Goal: Task Accomplishment & Management: Use online tool/utility

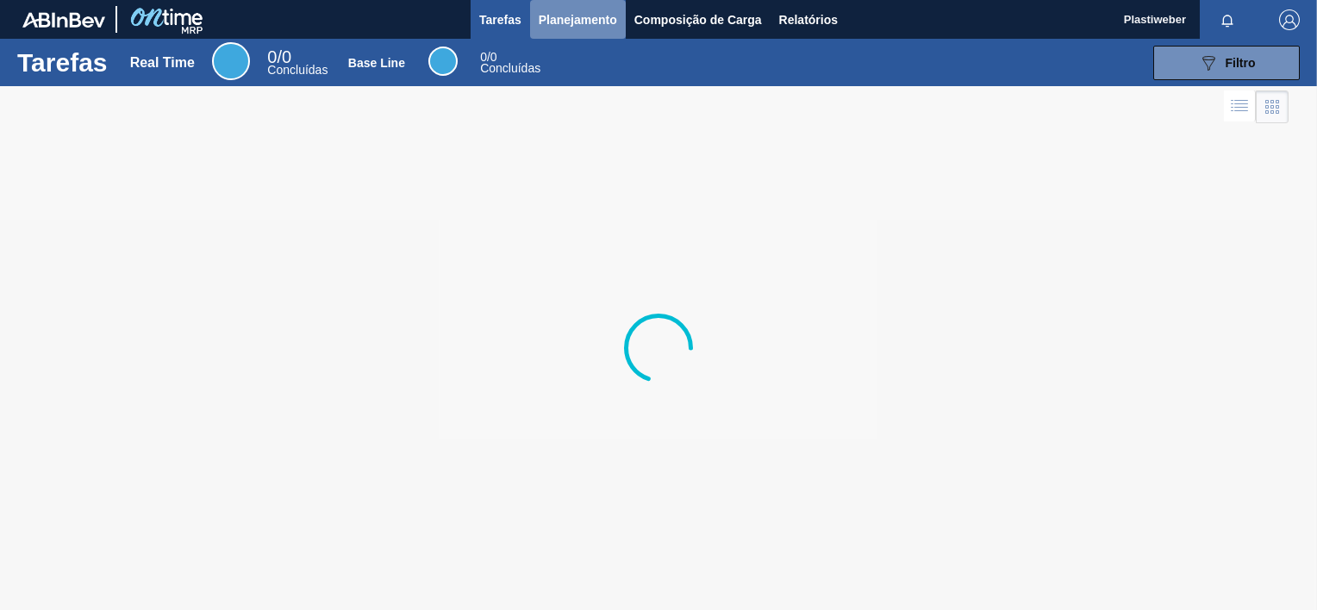
click at [572, 28] on span "Planejamento" at bounding box center [578, 19] width 78 height 21
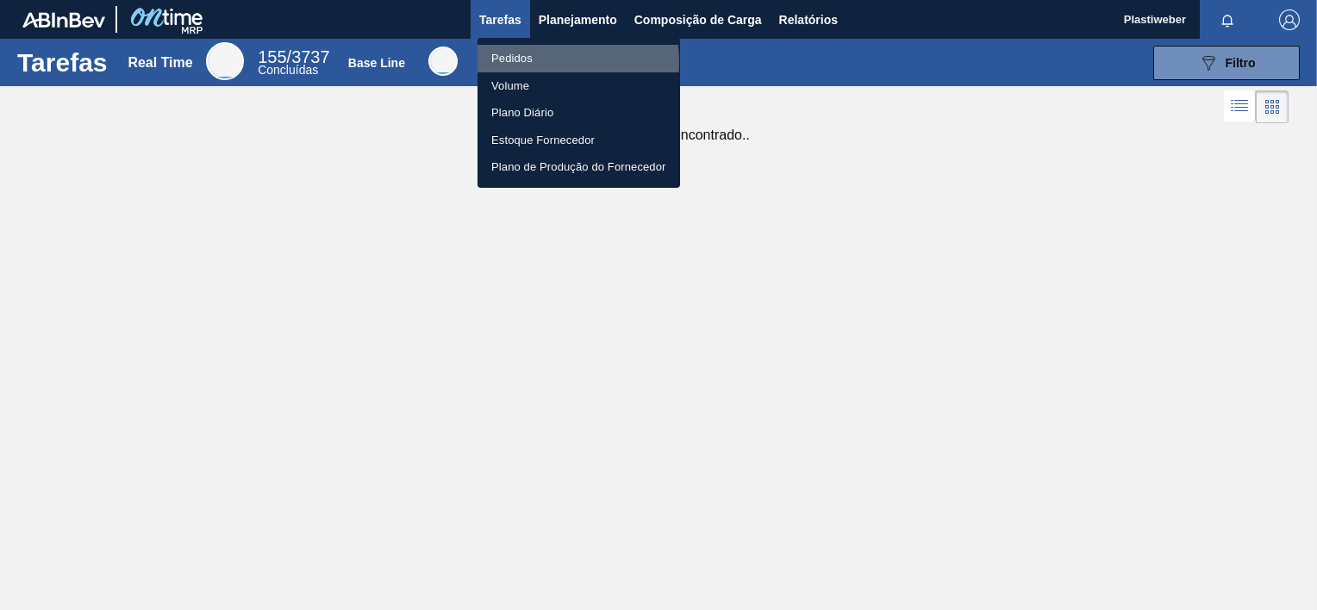
click at [535, 62] on li "Pedidos" at bounding box center [578, 59] width 202 height 28
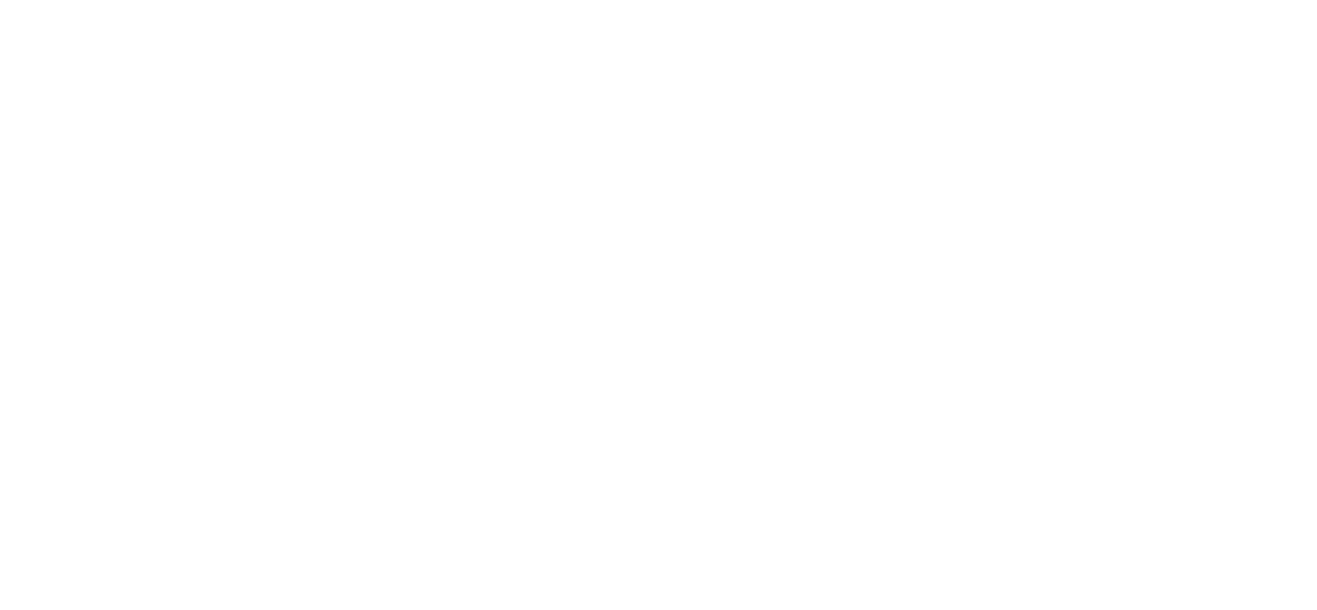
drag, startPoint x: 0, startPoint y: 0, endPoint x: 332, endPoint y: 232, distance: 404.7
click at [332, 0] on html at bounding box center [658, 0] width 1317 height 0
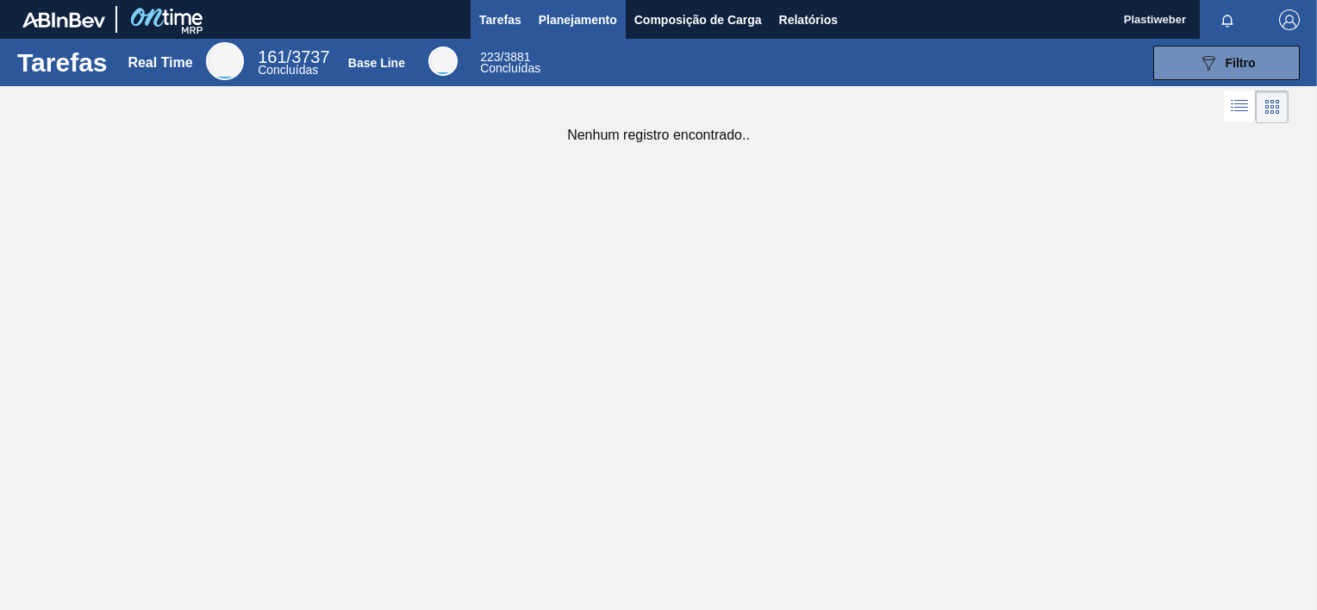
click at [552, 28] on span "Planejamento" at bounding box center [578, 19] width 78 height 21
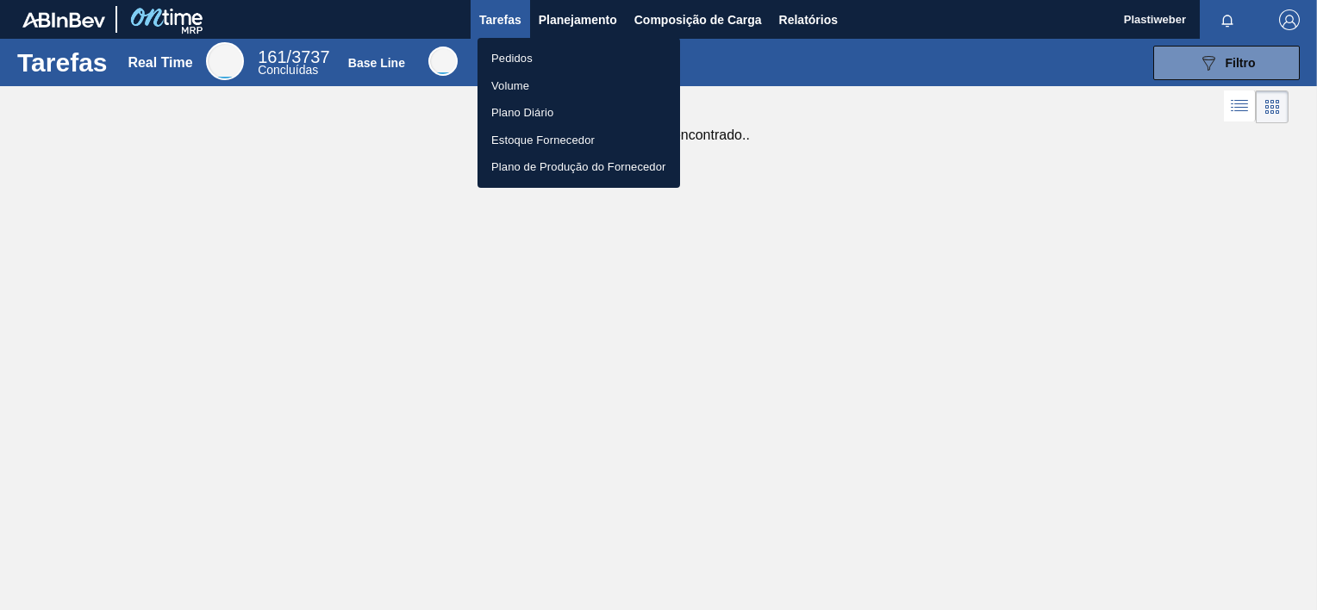
click at [535, 65] on li "Pedidos" at bounding box center [578, 59] width 202 height 28
